Goal: Task Accomplishment & Management: Manage account settings

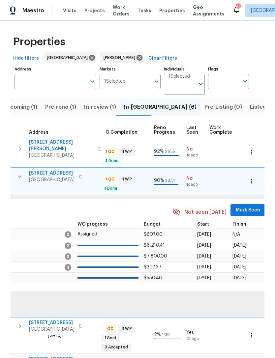
scroll to position [0, 309]
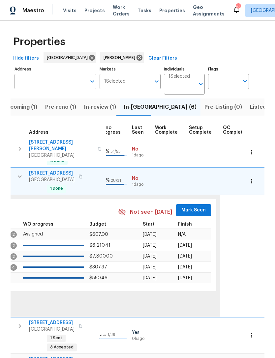
click at [191, 207] on span "Mark Seen" at bounding box center [193, 210] width 24 height 8
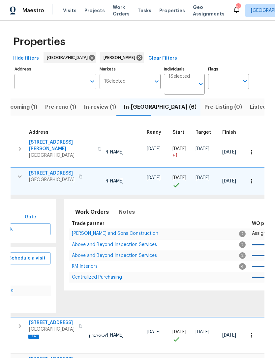
scroll to position [0, 67]
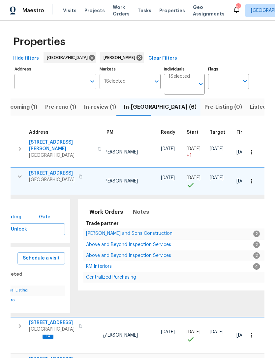
click at [127, 254] on span "Above and Beyond Inspection Services" at bounding box center [128, 255] width 85 height 5
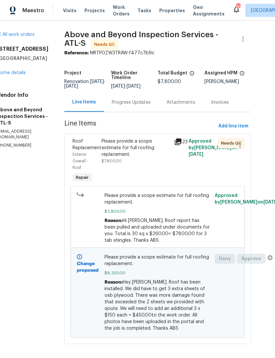
scroll to position [17, 0]
click at [10, 70] on link "Home details" at bounding box center [11, 72] width 29 height 5
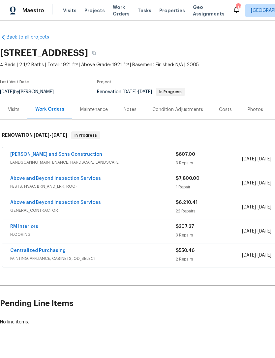
click at [58, 203] on link "Above and Beyond Inspection Services" at bounding box center [55, 202] width 91 height 5
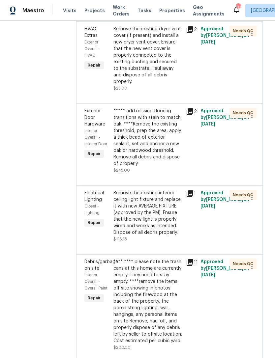
scroll to position [1762, 2]
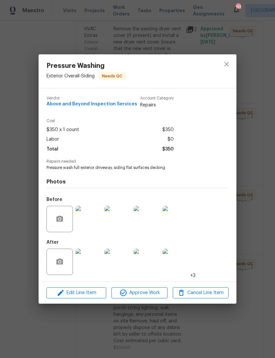
click at [146, 291] on span "Approve Work" at bounding box center [139, 293] width 52 height 8
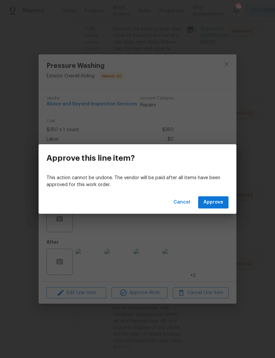
click at [212, 204] on span "Approve" at bounding box center [213, 202] width 20 height 8
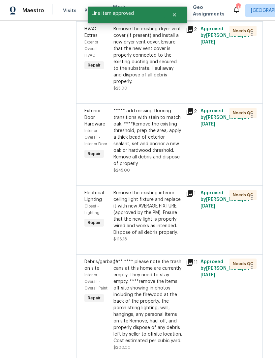
scroll to position [0, 0]
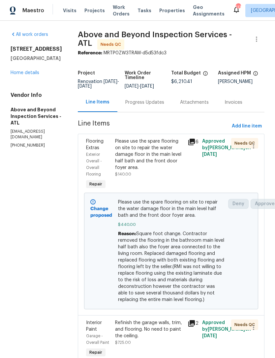
click at [34, 73] on link "Home details" at bounding box center [25, 72] width 29 height 5
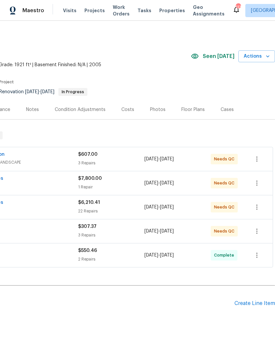
scroll to position [0, 98]
click at [266, 56] on icon "button" at bounding box center [267, 56] width 3 height 2
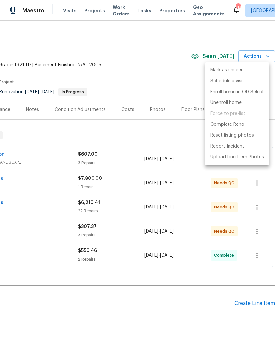
click at [245, 81] on li "Schedule a visit" at bounding box center [237, 81] width 64 height 11
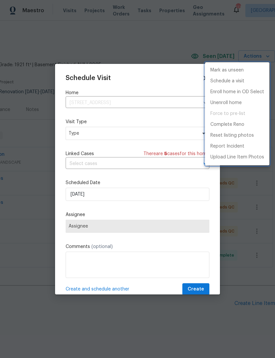
click at [169, 135] on div at bounding box center [137, 179] width 275 height 358
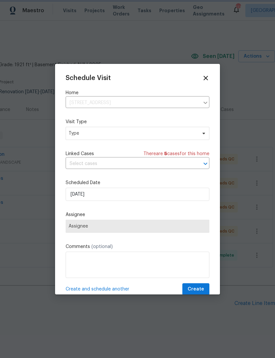
scroll to position [0, 97]
click at [159, 134] on span "Type" at bounding box center [133, 133] width 128 height 7
type input "Pro"
click at [88, 176] on div "Progress" at bounding box center [78, 174] width 19 height 7
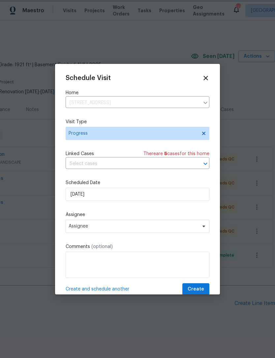
click at [147, 229] on span "Assignee" at bounding box center [133, 226] width 129 height 5
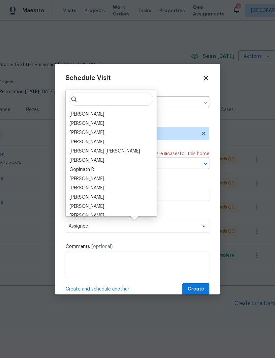
click at [100, 112] on div "[PERSON_NAME]" at bounding box center [86, 114] width 35 height 7
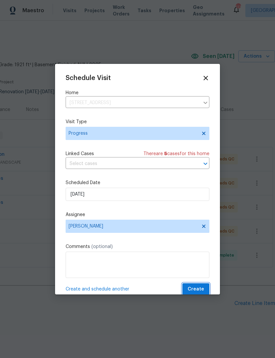
click at [201, 287] on span "Create" at bounding box center [195, 289] width 16 height 8
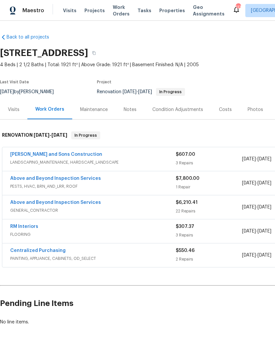
scroll to position [0, 0]
click at [128, 105] on div "Notes" at bounding box center [130, 109] width 29 height 19
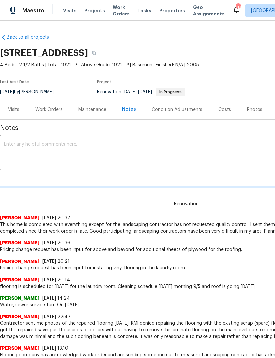
click at [131, 149] on textarea at bounding box center [186, 153] width 364 height 23
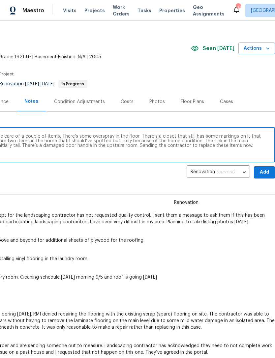
scroll to position [8, 97]
click at [261, 143] on textarea "I’m sending the contractor back out to take care of a couple of items. There’s …" at bounding box center [88, 145] width 364 height 23
click at [266, 140] on textarea "I’m sending the contractor back out to take care of a couple of items. There’s …" at bounding box center [88, 145] width 364 height 23
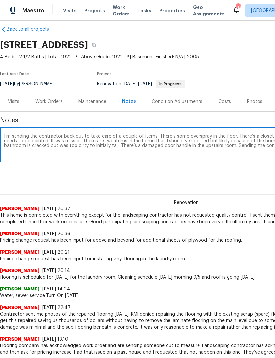
click at [70, 145] on textarea "I’m sending the contractor back out to take care of a couple of items. There’s …" at bounding box center [186, 145] width 364 height 23
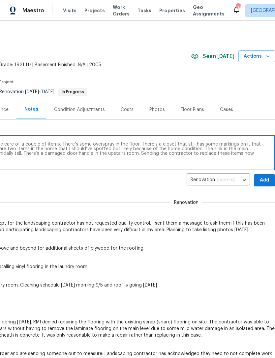
scroll to position [0, 97]
type textarea "I’m sending the contractor back out to take care of a couple of items. There’s …"
click at [266, 178] on span "Add" at bounding box center [264, 180] width 11 height 8
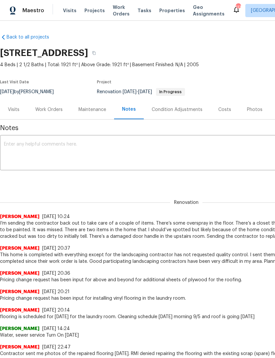
scroll to position [0, 0]
click at [55, 112] on div "Work Orders" at bounding box center [48, 109] width 27 height 7
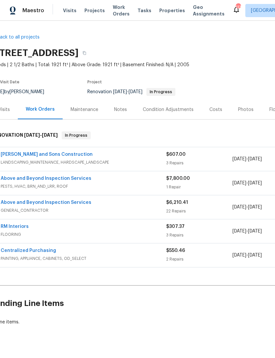
scroll to position [0, 11]
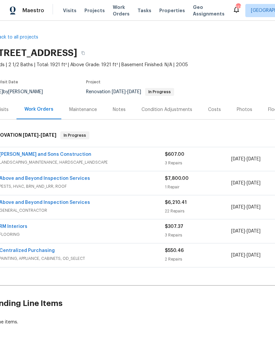
click at [58, 178] on link "Above and Beyond Inspection Services" at bounding box center [44, 178] width 91 height 5
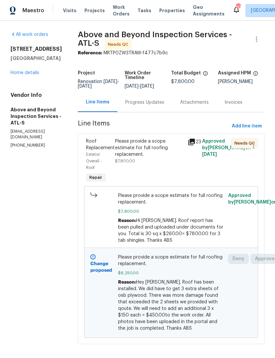
click at [29, 71] on link "Home details" at bounding box center [25, 72] width 29 height 5
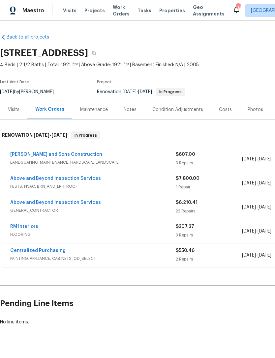
click at [48, 156] on link "Reyes and Sons Construction" at bounding box center [56, 154] width 92 height 5
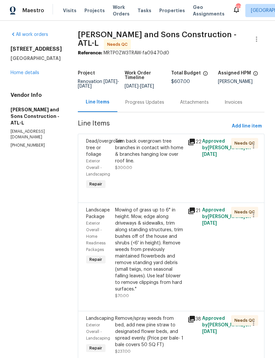
click at [144, 164] on div "Trim back overgrown tree branches in contact with home & branches hanging low o…" at bounding box center [149, 154] width 69 height 33
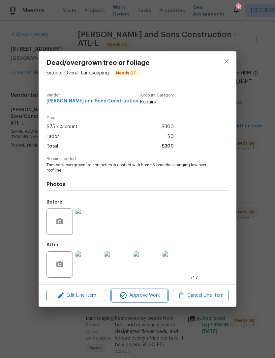
click at [151, 293] on span "Approve Work" at bounding box center [139, 295] width 52 height 8
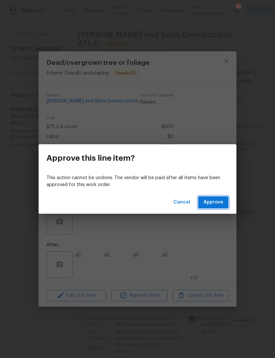
click at [213, 202] on span "Approve" at bounding box center [213, 202] width 20 height 8
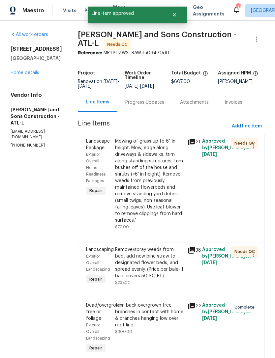
click at [151, 177] on div "Mowing of grass up to 6" in height. Mow, edge along driveways & sidewalks, trim…" at bounding box center [149, 181] width 69 height 86
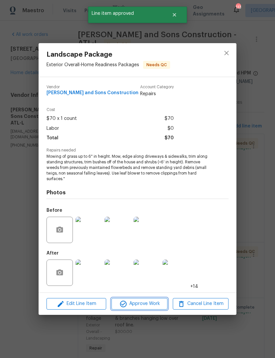
click at [140, 303] on span "Approve Work" at bounding box center [139, 304] width 52 height 8
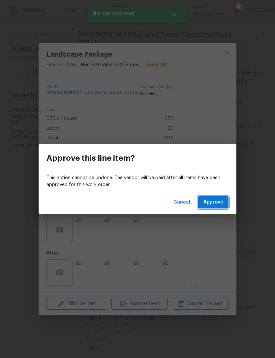
click at [213, 205] on span "Approve" at bounding box center [213, 202] width 20 height 8
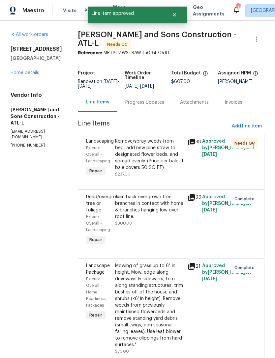
click at [155, 158] on div "Remove/spray weeds from bed, add new pine straw to designated flower beds, and …" at bounding box center [149, 154] width 69 height 33
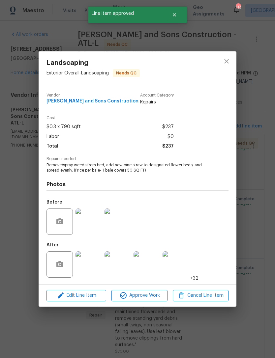
click at [150, 298] on span "Approve Work" at bounding box center [139, 295] width 52 height 8
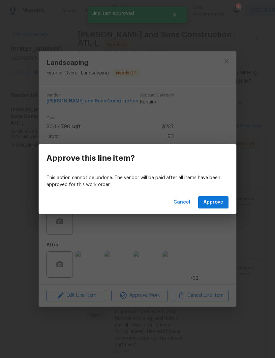
click at [217, 202] on span "Approve" at bounding box center [213, 202] width 20 height 8
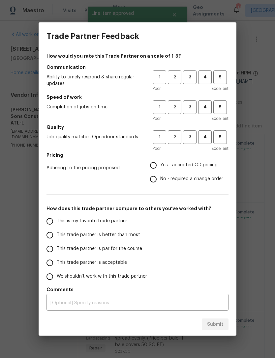
click at [200, 73] on button "4" at bounding box center [205, 77] width 14 height 14
click at [203, 105] on span "4" at bounding box center [205, 107] width 12 height 8
click at [205, 134] on span "4" at bounding box center [205, 137] width 12 height 8
click at [152, 170] on input "Yes - accepted OD pricing" at bounding box center [153, 165] width 14 height 14
radio input "true"
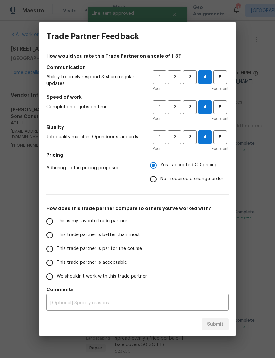
click at [51, 226] on input "This is my favorite trade partner" at bounding box center [50, 221] width 14 height 14
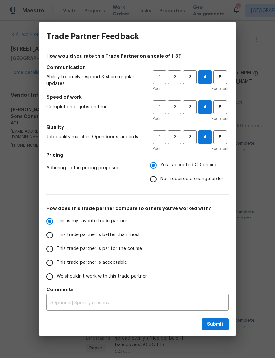
click at [222, 328] on span "Submit" at bounding box center [215, 324] width 16 height 8
radio input "true"
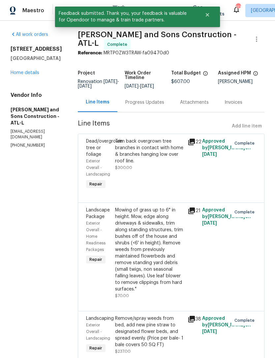
click at [25, 75] on link "Home details" at bounding box center [25, 72] width 29 height 5
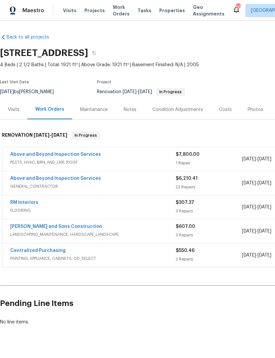
click at [25, 205] on link "RM Interiors" at bounding box center [24, 202] width 28 height 5
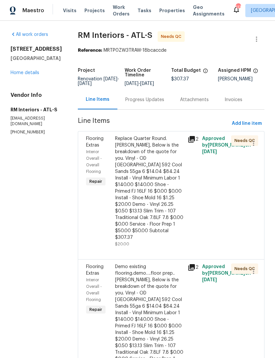
click at [152, 185] on div "Replace Quarter Round. Jaydon, Below is the breakdown of the quote for you. Vin…" at bounding box center [149, 187] width 69 height 105
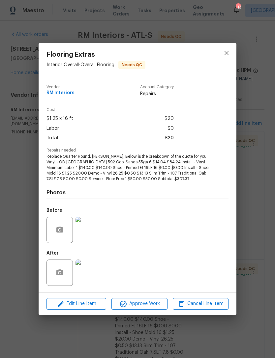
click at [146, 304] on span "Approve Work" at bounding box center [139, 304] width 52 height 8
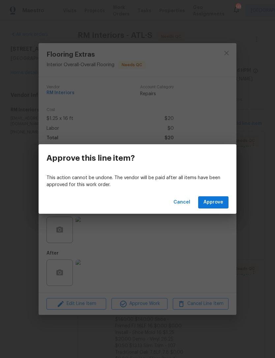
click at [218, 205] on span "Approve" at bounding box center [213, 202] width 20 height 8
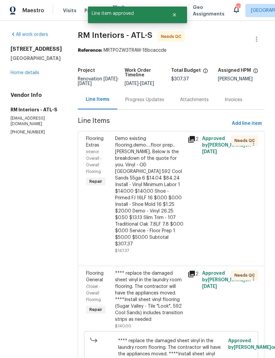
click at [156, 183] on div "Demo existing flooring.demo….floor prep.. Jaydon, Below is the breakdown of the…" at bounding box center [149, 191] width 69 height 112
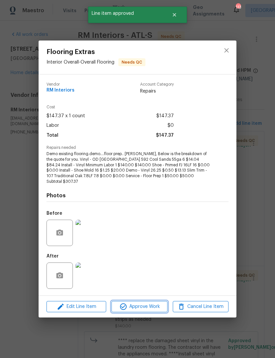
click at [148, 304] on span "Approve Work" at bounding box center [139, 307] width 52 height 8
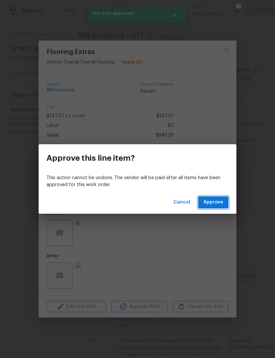
click at [215, 198] on button "Approve" at bounding box center [213, 202] width 30 height 12
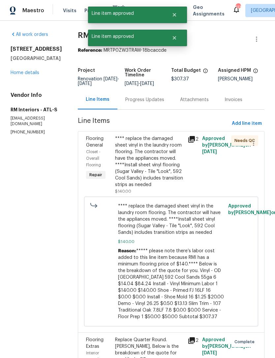
click at [162, 171] on div "**** replace the damaged sheet vinyl in the laundry room flooring. The contract…" at bounding box center [149, 161] width 69 height 53
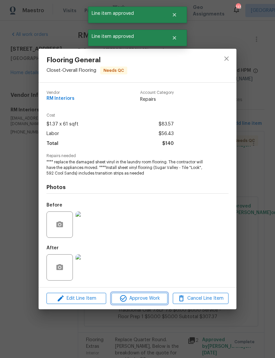
click at [154, 300] on span "Approve Work" at bounding box center [139, 298] width 52 height 8
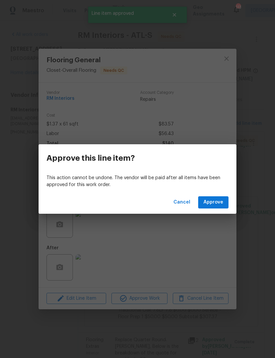
click at [219, 203] on span "Approve" at bounding box center [213, 202] width 20 height 8
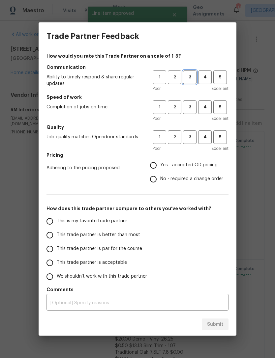
click at [193, 73] on span "3" at bounding box center [189, 77] width 12 height 8
click at [190, 110] on span "3" at bounding box center [189, 107] width 12 height 8
click at [196, 151] on div "Poor Excellent" at bounding box center [190, 148] width 76 height 7
click at [191, 138] on span "3" at bounding box center [189, 137] width 12 height 8
click at [156, 165] on input "Yes - accepted OD pricing" at bounding box center [153, 165] width 14 height 14
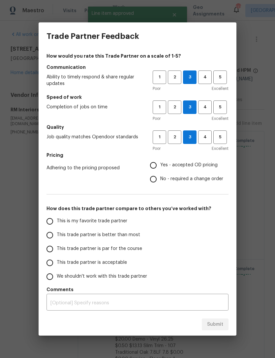
radio input "true"
click at [56, 234] on input "This trade partner is better than most" at bounding box center [50, 235] width 14 height 14
click at [220, 325] on span "Submit" at bounding box center [215, 324] width 16 height 8
radio input "true"
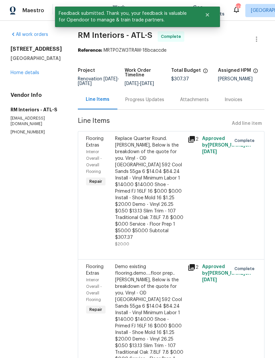
click at [29, 74] on link "Home details" at bounding box center [25, 72] width 29 height 5
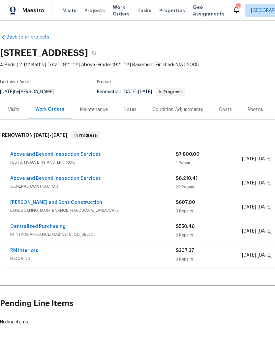
click at [77, 179] on link "Above and Beyond Inspection Services" at bounding box center [55, 178] width 91 height 5
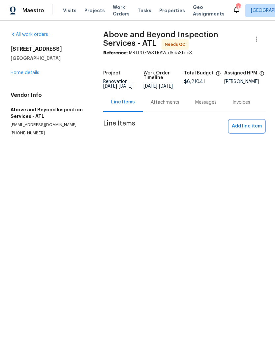
click at [250, 130] on span "Add line item" at bounding box center [247, 126] width 30 height 8
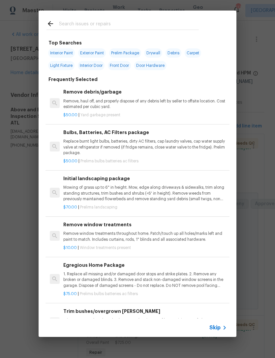
click at [174, 20] on input "text" at bounding box center [129, 25] width 140 height 10
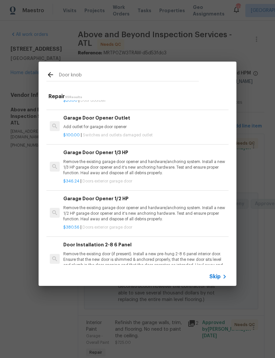
scroll to position [131, 0]
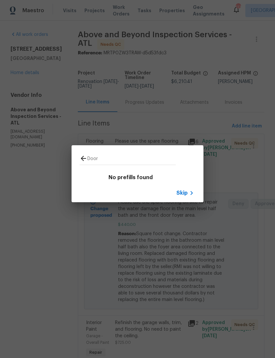
type input "Door"
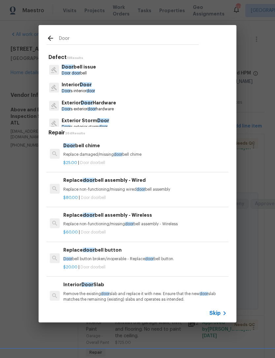
click at [92, 90] on span "door" at bounding box center [90, 91] width 9 height 4
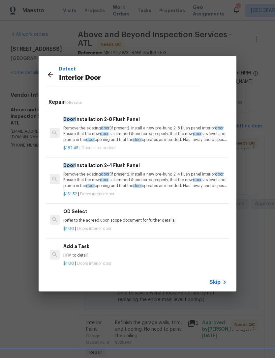
scroll to position [266, 0]
click at [53, 71] on icon at bounding box center [50, 75] width 8 height 8
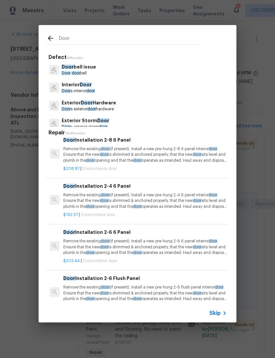
click at [109, 42] on input "Door" at bounding box center [129, 40] width 140 height 10
type input "Door hardw"
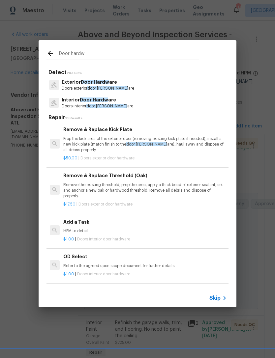
click at [104, 102] on span "Door Hardw" at bounding box center [94, 99] width 28 height 5
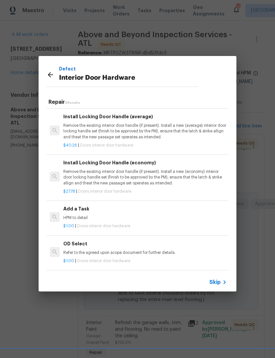
scroll to position [89, 0]
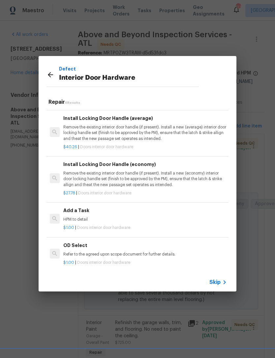
click at [127, 126] on p "Remove the existing interior door handle (if present). Install a new (average) …" at bounding box center [144, 132] width 163 height 17
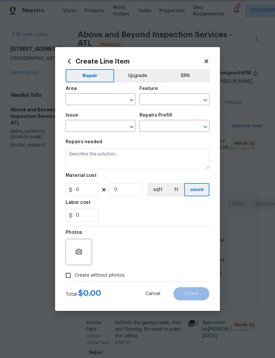
type input "Interior Door"
type input "Interior Door Hardware"
type input "Install Locking Door Handle (average) $40.26"
type textarea "Remove the existing interior door handle (if present). Install a new (average) …"
type input "40.26"
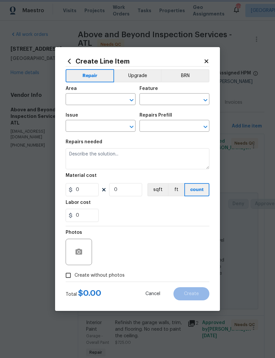
type input "1"
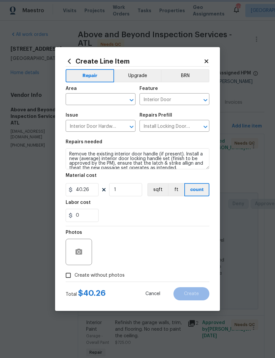
click at [82, 258] on button "button" at bounding box center [79, 252] width 16 height 16
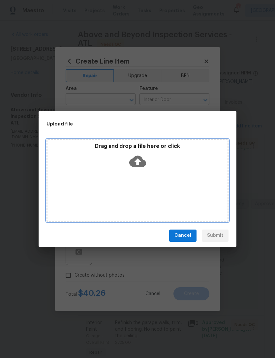
click at [145, 159] on icon at bounding box center [137, 161] width 17 height 17
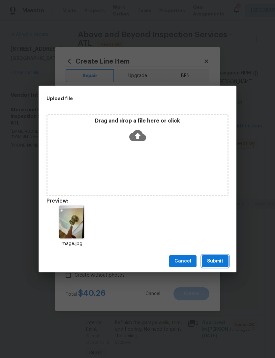
click at [222, 256] on button "Submit" at bounding box center [215, 261] width 27 height 12
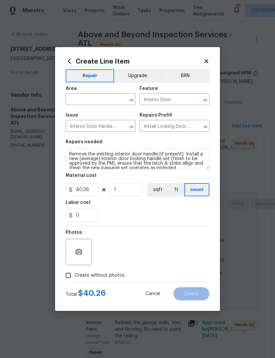
click at [115, 101] on input "text" at bounding box center [91, 100] width 51 height 10
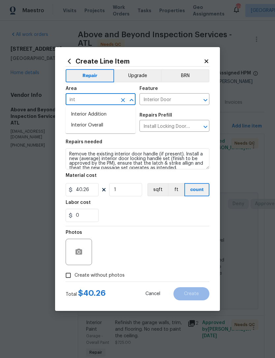
click at [111, 124] on li "Interior Overall" at bounding box center [101, 125] width 70 height 11
type input "Interior Overall"
click at [69, 155] on textarea "Remove the existing interior door handle (if present). Install a new (average) …" at bounding box center [138, 158] width 144 height 21
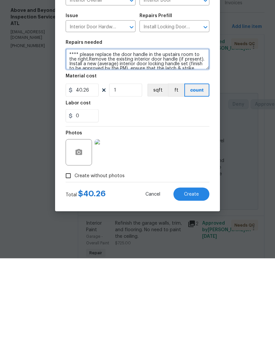
type textarea "**** please replace the door handle in the upstairs room to the right.Remove th…"
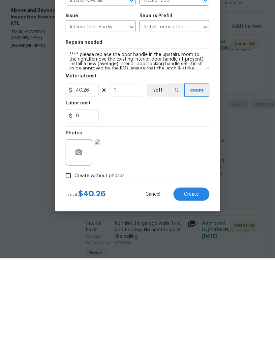
click at [198, 287] on button "Create" at bounding box center [191, 293] width 36 height 13
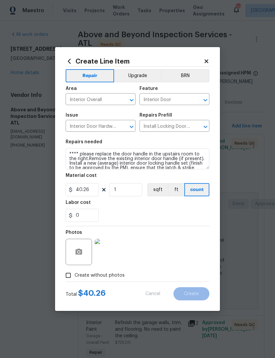
type input "0"
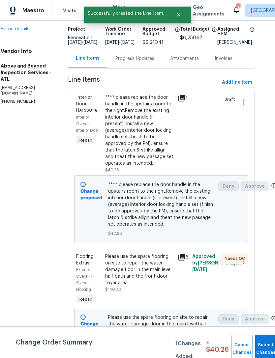
scroll to position [21, 12]
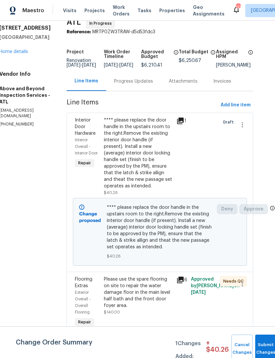
click at [174, 159] on div "**** please replace the door handle in the upstairs room to the right.Remove th…" at bounding box center [138, 156] width 72 height 83
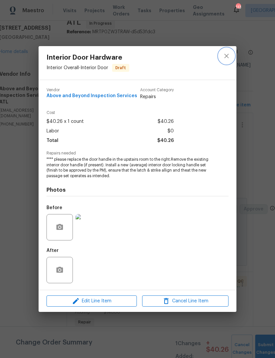
click at [231, 60] on button "close" at bounding box center [226, 56] width 16 height 16
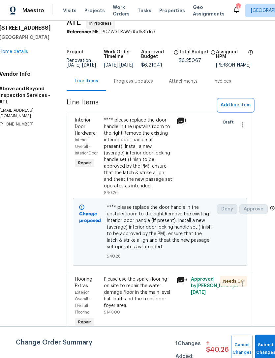
click at [236, 109] on span "Add line item" at bounding box center [235, 105] width 30 height 8
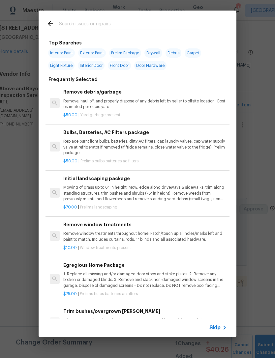
click at [120, 30] on input "text" at bounding box center [129, 25] width 140 height 10
type input "Sink"
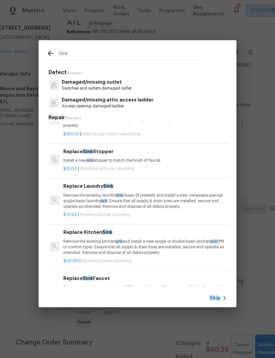
scroll to position [25, 0]
click at [102, 157] on p "Install a new sink stopper to match the finish of faucet." at bounding box center [144, 160] width 163 height 6
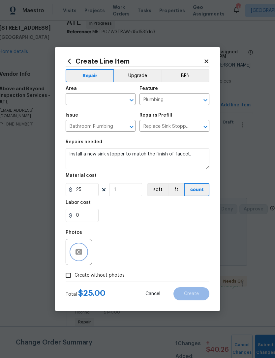
click at [84, 251] on button "button" at bounding box center [79, 252] width 16 height 16
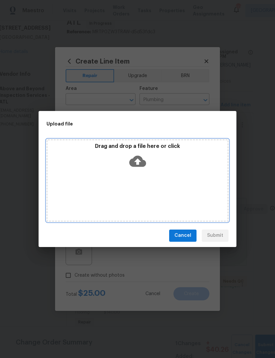
click at [142, 158] on icon at bounding box center [137, 160] width 17 height 11
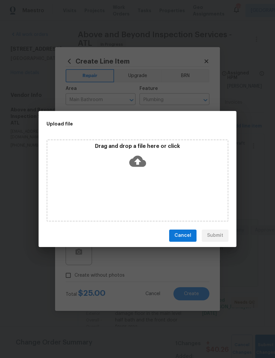
scroll to position [21, 12]
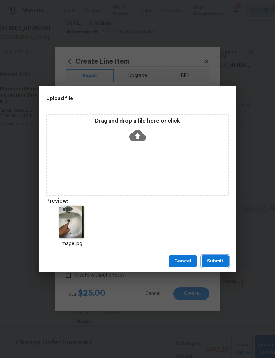
click at [219, 260] on span "Submit" at bounding box center [215, 261] width 16 height 8
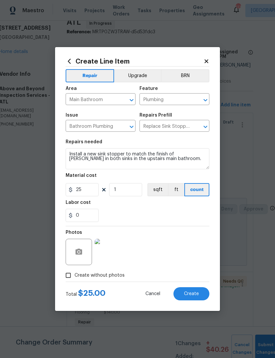
click at [157, 160] on textarea "Install a new sink stopper to match the finish of faucet in both sinks in the u…" at bounding box center [138, 158] width 144 height 21
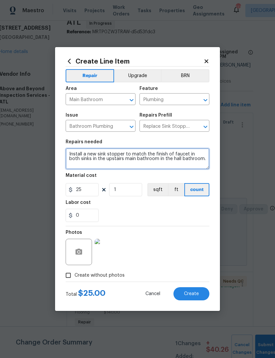
click at [151, 158] on textarea "Install a new sink stopper to match the finish of faucet in both sinks in the u…" at bounding box center [138, 158] width 144 height 21
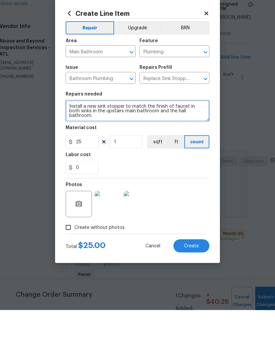
type textarea "Install a new sink stopper to match the finish of faucet in both sinks in the u…"
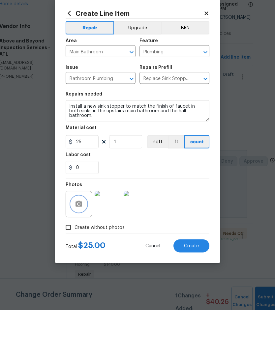
click at [80, 244] on button "button" at bounding box center [79, 252] width 16 height 16
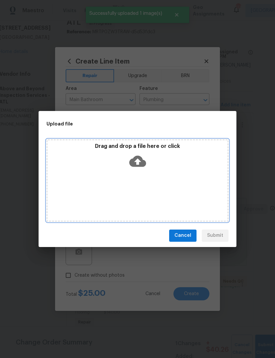
click at [141, 157] on icon at bounding box center [137, 161] width 17 height 17
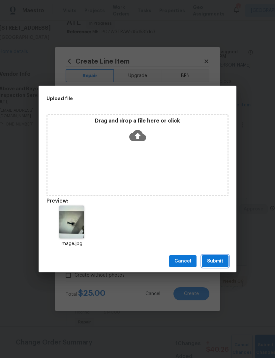
click at [222, 258] on span "Submit" at bounding box center [215, 261] width 16 height 8
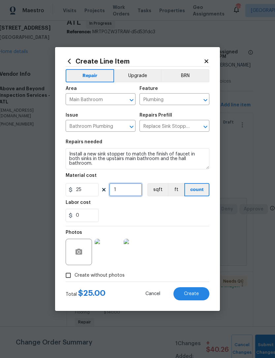
click at [128, 191] on input "1" at bounding box center [125, 189] width 33 height 13
type input "3"
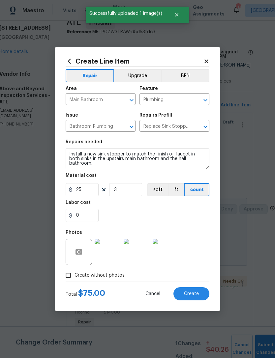
click at [174, 207] on div "Labor cost" at bounding box center [138, 204] width 144 height 9
click at [188, 284] on div "Total $ 75.00 Cancel Create" at bounding box center [138, 291] width 144 height 18
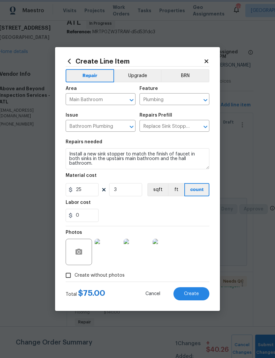
click at [192, 291] on span "Create" at bounding box center [191, 293] width 15 height 5
type input "0"
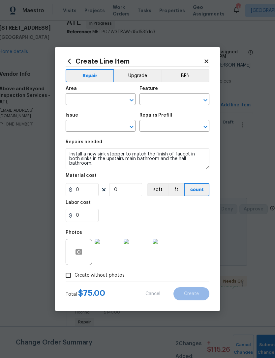
scroll to position [0, 0]
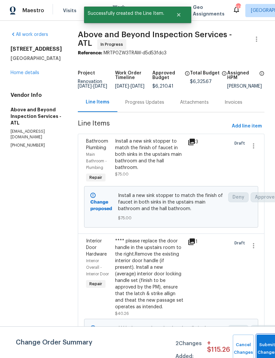
click at [262, 346] on button "Submit Changes" at bounding box center [266, 349] width 21 height 28
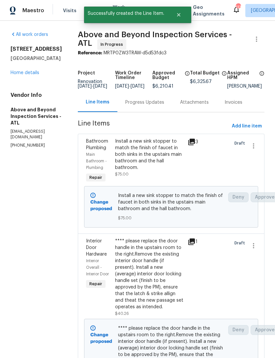
click at [160, 112] on div "Progress Updates" at bounding box center [144, 102] width 55 height 19
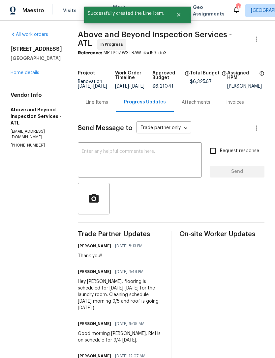
click at [158, 159] on textarea at bounding box center [140, 160] width 116 height 23
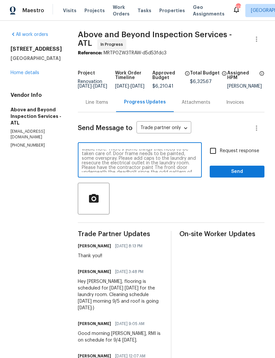
scroll to position [6, 0]
click at [148, 163] on textarea "I’m texting you some photos since they’re likely not visible here. There’s some…" at bounding box center [140, 160] width 116 height 23
click at [157, 167] on textarea "I’m texting you some photos since they’re likely not visible here. There’s some…" at bounding box center [140, 160] width 116 height 23
click at [124, 165] on textarea "I’m texting you some photos since they’re likely not visible here. There’s some…" at bounding box center [140, 160] width 116 height 23
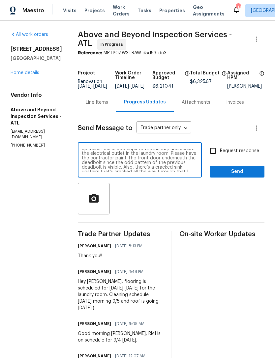
click at [127, 171] on textarea "I’m texting you some photos since they’re likely not visible here. There’s some…" at bounding box center [140, 160] width 116 height 23
click at [197, 162] on textarea "I’m texting you some photos since they’re likely not visible here. There’s some…" at bounding box center [140, 160] width 116 height 23
click at [154, 170] on textarea "I’m texting you some photos since they’re likely not visible here. There’s some…" at bounding box center [140, 160] width 116 height 23
click at [173, 169] on textarea "I’m texting you some photos since they’re likely not visible here. There’s some…" at bounding box center [140, 160] width 116 height 23
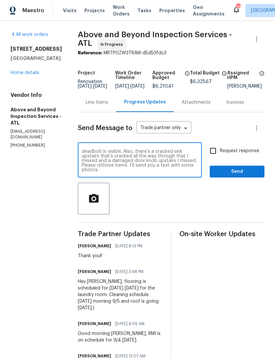
scroll to position [46, 0]
click at [151, 172] on textarea "I’m texting you some photos since they’re likely not visible here. There’s some…" at bounding box center [140, 160] width 116 height 23
click at [154, 160] on textarea "I’m texting you some photos since they’re likely not visible here. There’s some…" at bounding box center [140, 160] width 116 height 23
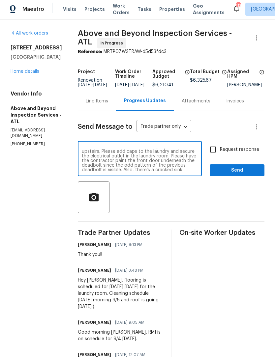
scroll to position [0, 0]
type textarea "I’m texting you some photos since they’re likely not visible here. There’s some…"
click at [237, 176] on span "Send" at bounding box center [237, 172] width 44 height 8
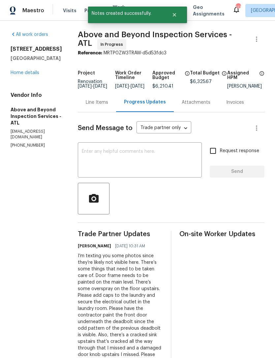
click at [35, 71] on link "Home details" at bounding box center [25, 72] width 29 height 5
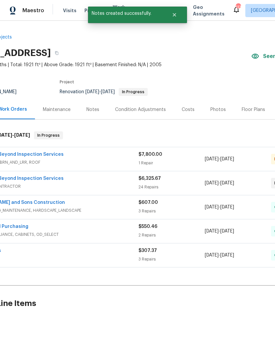
scroll to position [0, 40]
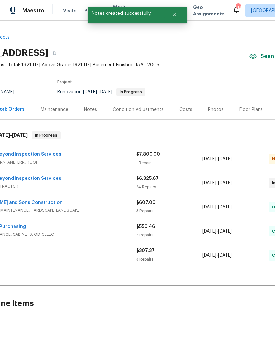
click at [89, 111] on div "Notes" at bounding box center [90, 109] width 13 height 7
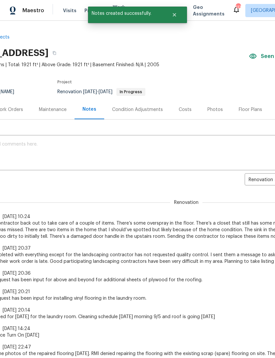
click at [102, 145] on textarea at bounding box center [146, 153] width 364 height 23
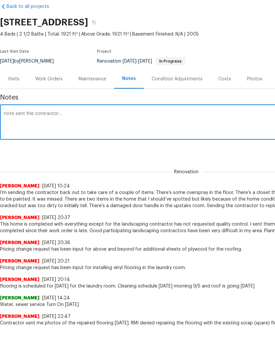
click at [116, 142] on textarea "note sent the contractor…" at bounding box center [186, 153] width 364 height 23
paste textarea "I’m texting you some photos since they’re likely not visible here. There’s some…"
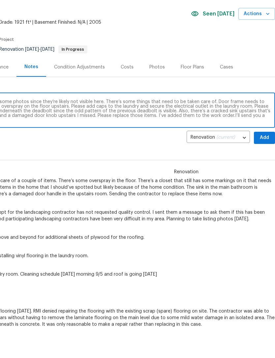
scroll to position [12, 97]
type textarea "note sent the contractor… I’m texting you some photos since they’re likely not …"
click at [264, 164] on span "Add" at bounding box center [264, 168] width 11 height 8
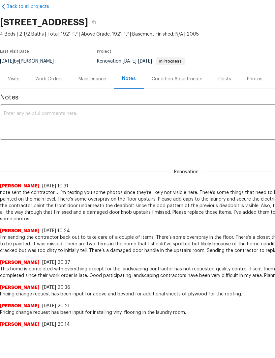
scroll to position [0, 0]
click at [54, 81] on div "Work Orders" at bounding box center [48, 79] width 27 height 7
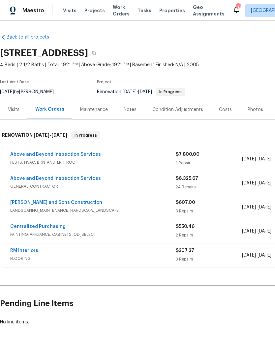
click at [70, 176] on link "Above and Beyond Inspection Services" at bounding box center [55, 178] width 91 height 5
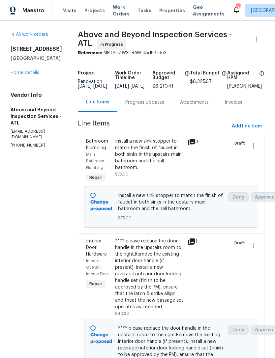
click at [247, 130] on span "Add line item" at bounding box center [247, 126] width 30 height 8
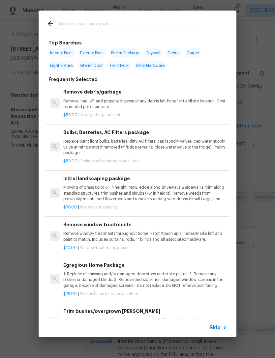
click at [117, 22] on input "text" at bounding box center [129, 25] width 140 height 10
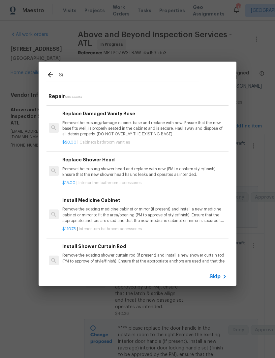
type input "S"
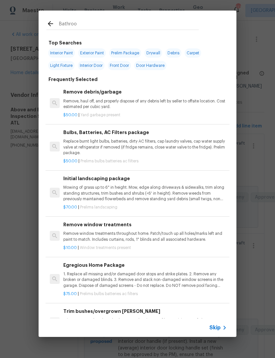
type input "Bathroom"
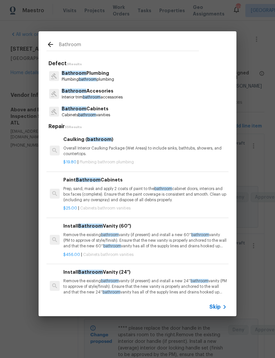
click at [112, 79] on p "Plumbing bathroom plumbing" at bounding box center [88, 80] width 52 height 6
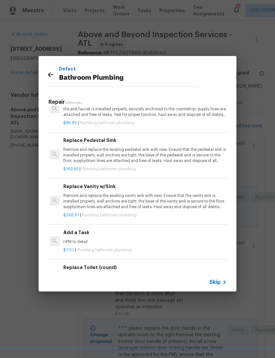
click at [77, 229] on h6 "Add a Task" at bounding box center [144, 232] width 163 height 7
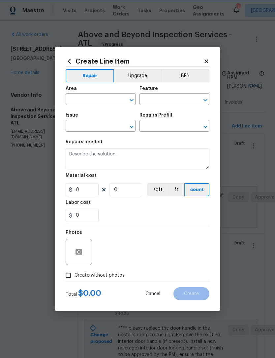
type input "Plumbing"
type input "Bathroom Plumbing"
type input "Add a Task $1.00"
type textarea "HPM to detail"
type input "1"
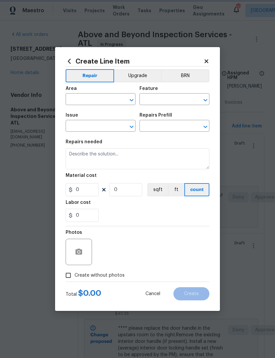
type input "1"
click at [89, 103] on input "text" at bounding box center [91, 100] width 51 height 10
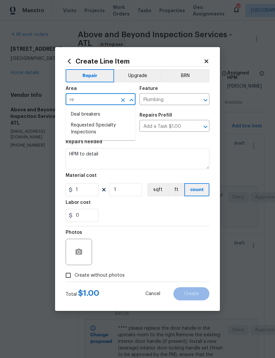
type input "r"
click at [103, 124] on li "Main Bathroom" at bounding box center [101, 125] width 70 height 11
type input "Main Bathroom"
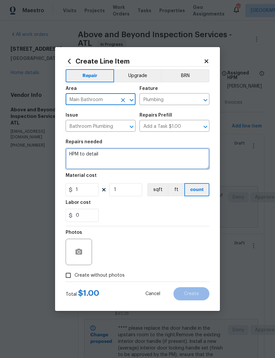
click at [120, 154] on textarea "HPM to detail" at bounding box center [138, 158] width 144 height 21
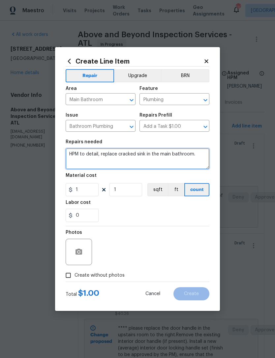
type textarea "HPM to detail, replace cracked sink in the main bathroom."
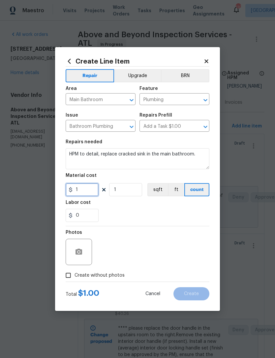
click at [86, 194] on input "1" at bounding box center [82, 189] width 33 height 13
type input "125"
click at [137, 211] on div "0" at bounding box center [138, 215] width 144 height 13
click at [84, 254] on button "button" at bounding box center [79, 252] width 16 height 16
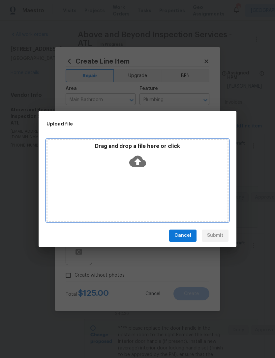
click at [142, 163] on icon at bounding box center [137, 160] width 17 height 11
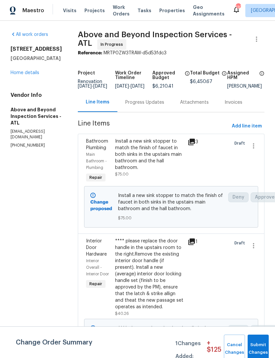
click at [259, 349] on span "Submit Changes" at bounding box center [258, 348] width 14 height 15
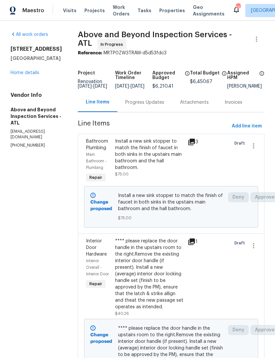
click at [32, 81] on div "All work orders 19 Palladio Way Newnan, GA 30263 Home details Vendor Info Above…" at bounding box center [36, 89] width 51 height 117
click at [22, 71] on link "Home details" at bounding box center [25, 72] width 29 height 5
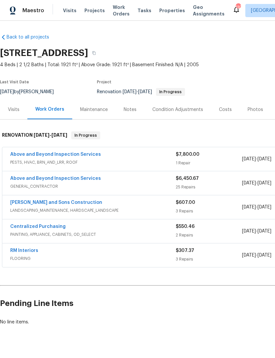
click at [69, 150] on div "Above and Beyond Inspection Services PESTS, HVAC, BRN_AND_LRR, ROOF $7,800.00 1…" at bounding box center [186, 159] width 368 height 24
click at [85, 156] on link "Above and Beyond Inspection Services" at bounding box center [55, 154] width 91 height 5
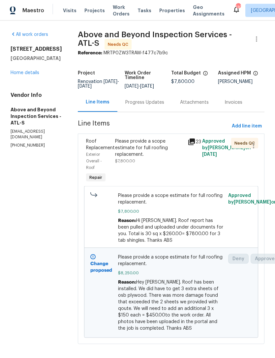
scroll to position [17, 0]
click at [166, 93] on div "Progress Updates" at bounding box center [144, 102] width 55 height 19
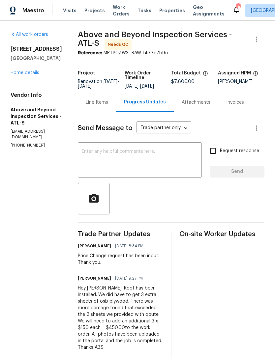
click at [33, 74] on link "Home details" at bounding box center [25, 72] width 29 height 5
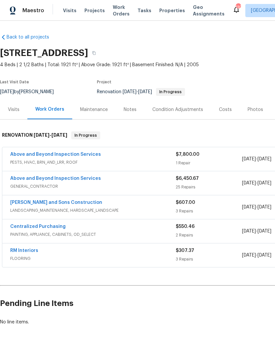
click at [76, 177] on link "Above and Beyond Inspection Services" at bounding box center [55, 178] width 91 height 5
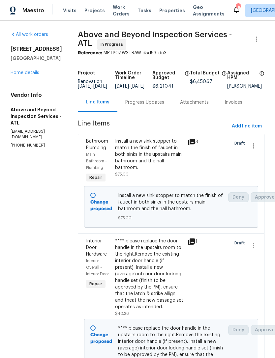
click at [160, 166] on div "Install a new sink stopper to match the finish of faucet in both sinks in the u…" at bounding box center [149, 154] width 69 height 33
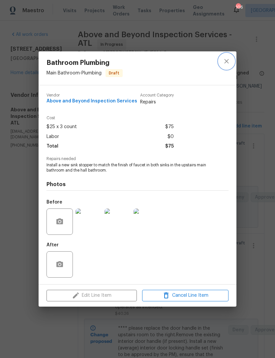
click at [229, 58] on icon "close" at bounding box center [226, 61] width 8 height 8
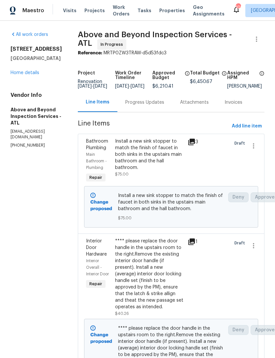
click at [31, 70] on link "Home details" at bounding box center [25, 72] width 29 height 5
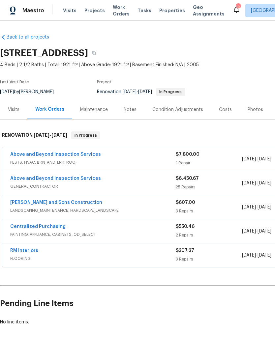
click at [69, 154] on link "Above and Beyond Inspection Services" at bounding box center [55, 154] width 91 height 5
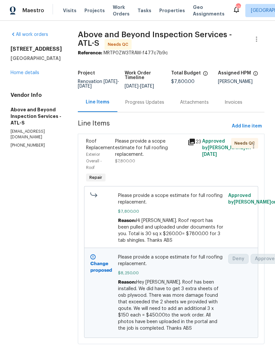
click at [165, 162] on div "Please provide a scope estimate for full roofing replacement. $7,800.00" at bounding box center [149, 151] width 69 height 26
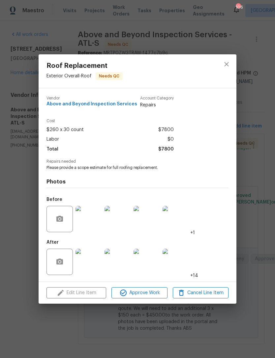
click at [124, 218] on img at bounding box center [117, 219] width 26 height 26
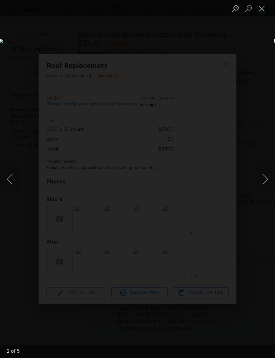
click at [261, 6] on button "Close lightbox" at bounding box center [261, 9] width 13 height 12
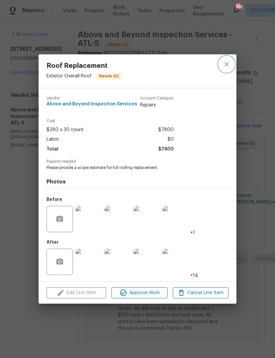
click at [229, 64] on icon "close" at bounding box center [226, 64] width 8 height 8
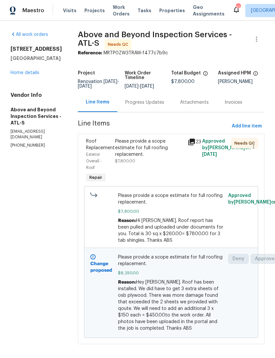
click at [28, 73] on link "Home details" at bounding box center [25, 72] width 29 height 5
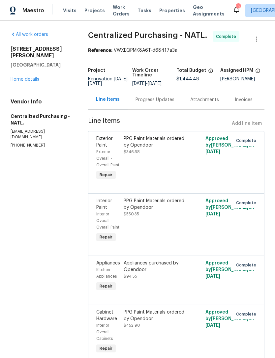
click at [24, 77] on link "Home details" at bounding box center [25, 79] width 29 height 5
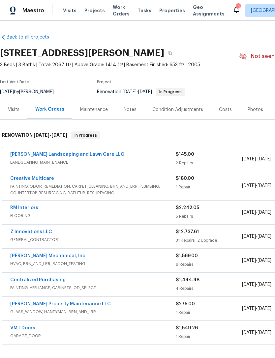
click at [27, 232] on link "Z Innovations LLC" at bounding box center [31, 232] width 42 height 5
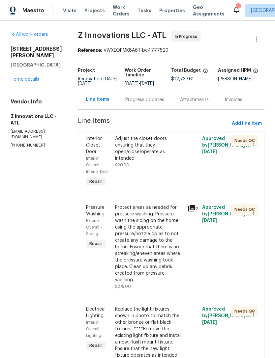
click at [141, 105] on div "Progress Updates" at bounding box center [144, 99] width 55 height 19
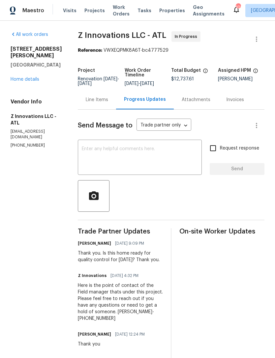
click at [19, 81] on link "Home details" at bounding box center [25, 79] width 29 height 5
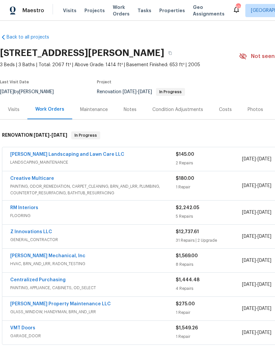
click at [132, 113] on div "Notes" at bounding box center [130, 109] width 29 height 19
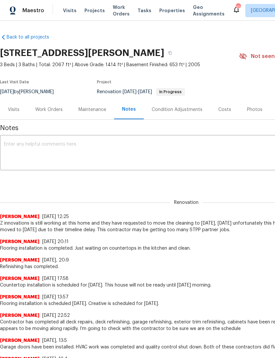
click at [30, 148] on textarea at bounding box center [186, 153] width 364 height 23
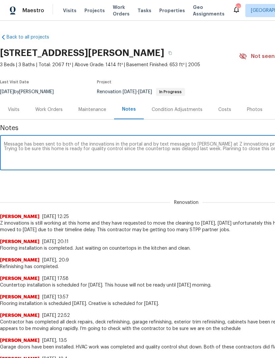
click at [85, 142] on textarea "Message has been sent to both of the innovations in the portal and by text mess…" at bounding box center [186, 153] width 364 height 23
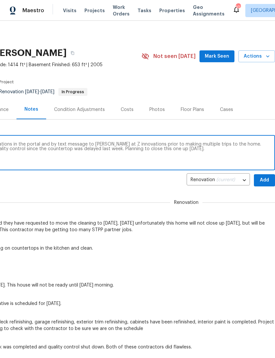
scroll to position [0, 97]
type textarea "Message has been sent to both of z innovations in the portal and by text messag…"
click at [258, 180] on button "Add" at bounding box center [264, 180] width 21 height 12
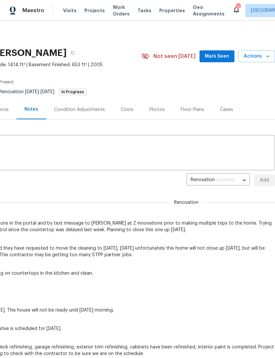
click at [215, 55] on span "Mark Seen" at bounding box center [217, 56] width 24 height 8
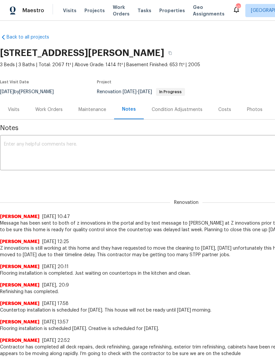
scroll to position [0, 0]
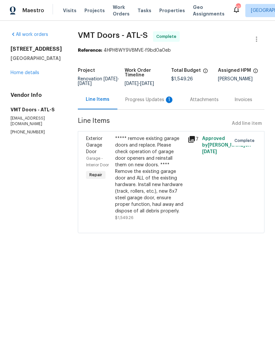
click at [135, 107] on div "Progress Updates 1" at bounding box center [149, 99] width 65 height 19
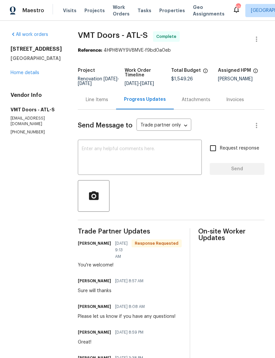
click at [162, 151] on textarea at bounding box center [140, 158] width 116 height 23
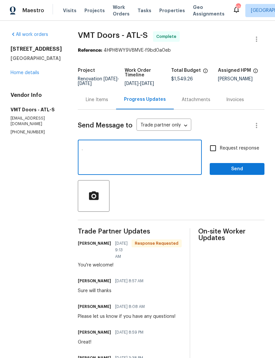
type textarea "."
click at [239, 168] on span "Send" at bounding box center [237, 169] width 44 height 8
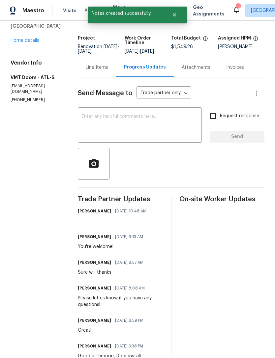
scroll to position [36, 0]
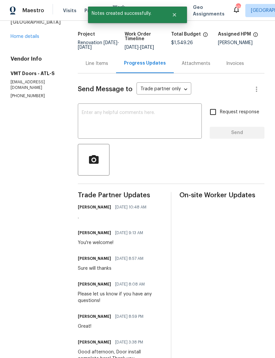
click at [19, 39] on link "Home details" at bounding box center [25, 36] width 29 height 5
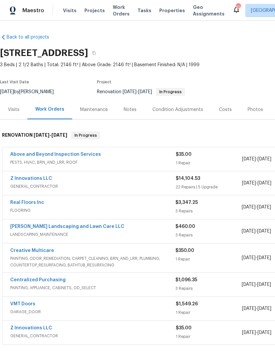
click at [22, 304] on link "VMT Doors" at bounding box center [22, 304] width 25 height 5
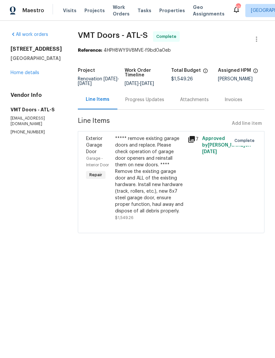
click at [19, 75] on link "Home details" at bounding box center [25, 72] width 29 height 5
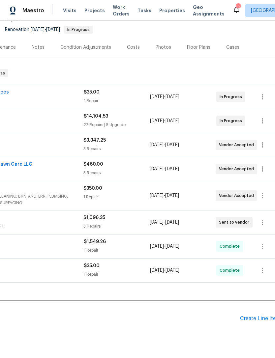
scroll to position [62, 92]
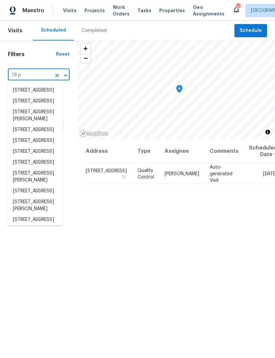
type input "19 pa"
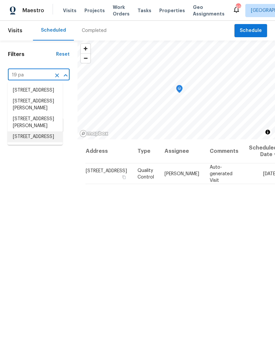
click at [44, 142] on li "[STREET_ADDRESS]" at bounding box center [35, 136] width 55 height 11
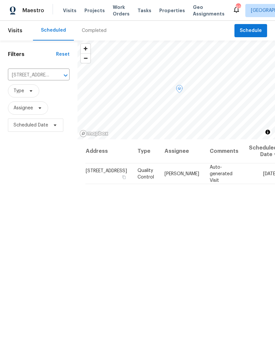
click at [0, 0] on icon at bounding box center [0, 0] width 0 height 0
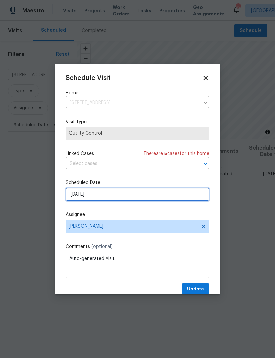
click at [153, 200] on input "9/8/2025" at bounding box center [138, 194] width 144 height 13
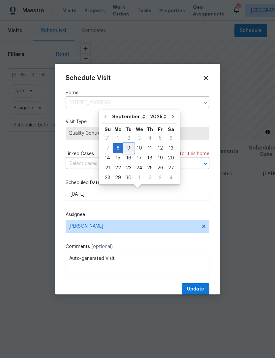
click at [127, 149] on div "9" at bounding box center [128, 148] width 11 height 9
type input "9/9/2025"
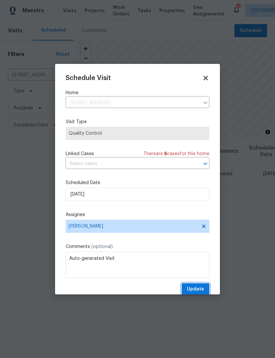
click at [199, 290] on span "Update" at bounding box center [195, 289] width 17 height 8
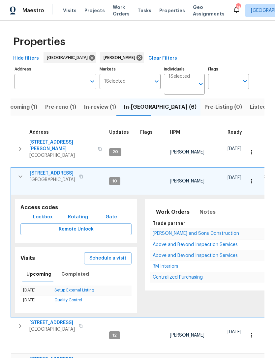
click at [21, 176] on icon "button" at bounding box center [20, 177] width 4 height 2
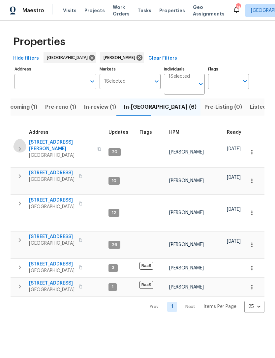
click at [22, 145] on icon "button" at bounding box center [20, 149] width 8 height 8
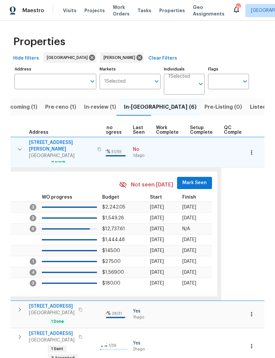
scroll to position [0, 300]
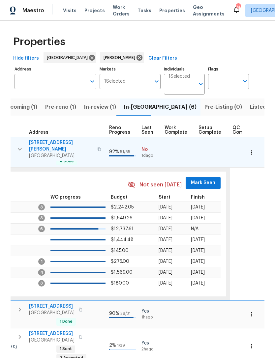
click at [201, 179] on span "Mark Seen" at bounding box center [203, 183] width 24 height 8
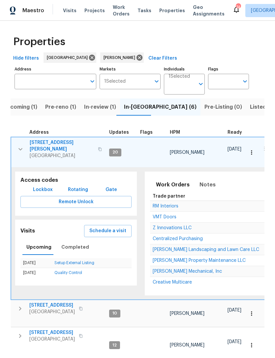
scroll to position [0, 0]
click at [205, 182] on span "Notes" at bounding box center [207, 184] width 16 height 9
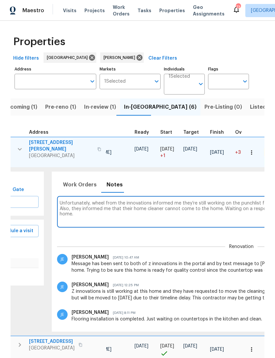
scroll to position [0, 92]
click at [99, 201] on textarea "Unfortunately, wheel from the innovations informed me they’re still working on …" at bounding box center [241, 212] width 363 height 22
click at [129, 215] on textarea "Unfortunately, will from the innovations informed me they’re still working on t…" at bounding box center [241, 212] width 363 height 22
click at [116, 201] on textarea "Unfortunately, will from the innovations informed me they’re still working on t…" at bounding box center [241, 212] width 363 height 22
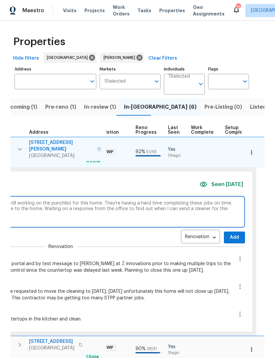
scroll to position [0, 275]
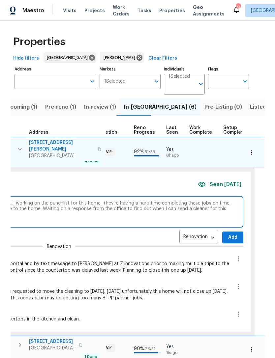
type textarea "Unfortunately, will from z innovations informed me they’re still working on the…"
click at [233, 234] on button "Add" at bounding box center [232, 238] width 21 height 12
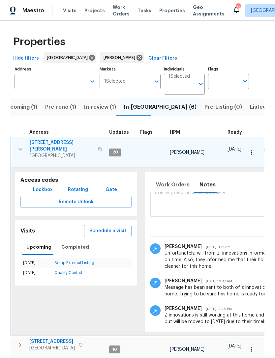
scroll to position [0, 0]
click at [18, 146] on icon "button" at bounding box center [20, 149] width 8 height 8
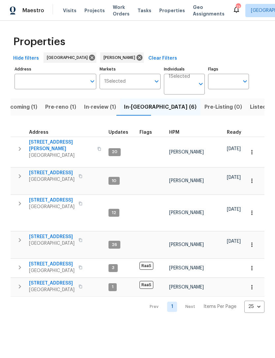
click at [13, 148] on td "3771 Tackett Rd Douglasville, GA 30135" at bounding box center [58, 149] width 95 height 24
click at [18, 145] on icon "button" at bounding box center [20, 149] width 8 height 8
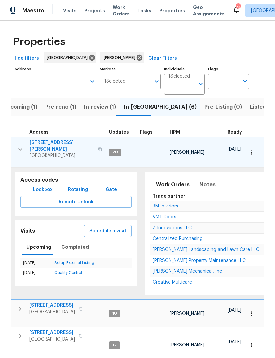
click at [184, 226] on span "Z Innovations LLC" at bounding box center [171, 228] width 39 height 5
click at [207, 181] on span "Notes" at bounding box center [207, 184] width 16 height 9
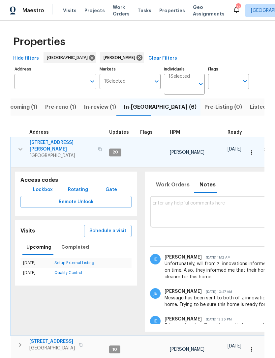
click at [22, 146] on icon "button" at bounding box center [20, 149] width 8 height 8
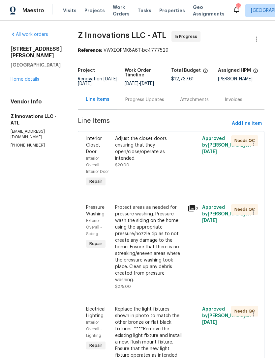
click at [143, 100] on div "Progress Updates" at bounding box center [144, 99] width 39 height 7
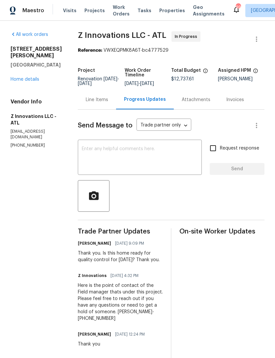
click at [159, 163] on textarea at bounding box center [140, 158] width 116 height 23
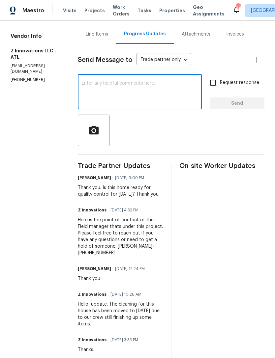
scroll to position [65, 0]
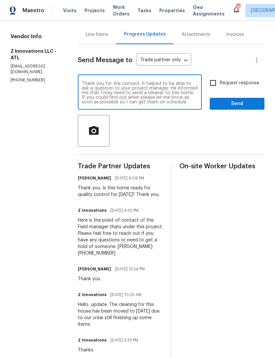
type textarea "Thank you for the contact. It helped to be able to ask a question to your proje…"
click at [212, 81] on input "Request response" at bounding box center [213, 83] width 14 height 14
checkbox input "true"
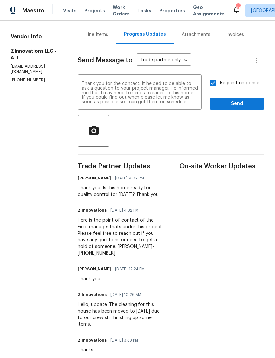
click at [244, 104] on span "Send" at bounding box center [237, 104] width 44 height 8
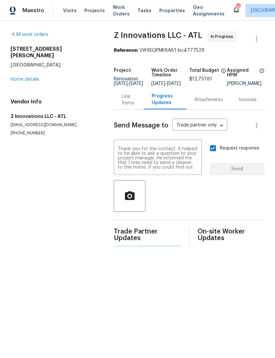
scroll to position [0, 0]
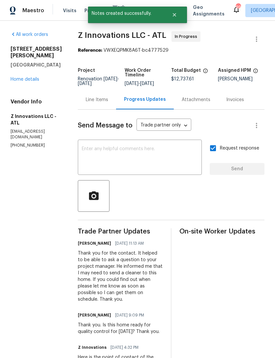
click at [35, 80] on link "Home details" at bounding box center [25, 79] width 29 height 5
